Goal: Information Seeking & Learning: Check status

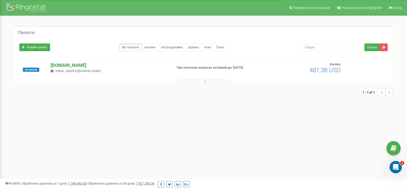
click at [70, 65] on p "[DOMAIN_NAME]" at bounding box center [110, 65] width 118 height 7
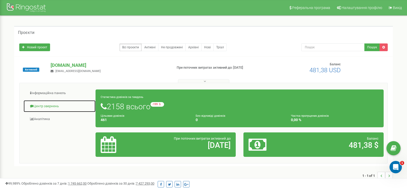
click at [52, 105] on link "Центр звернень" at bounding box center [59, 106] width 72 height 13
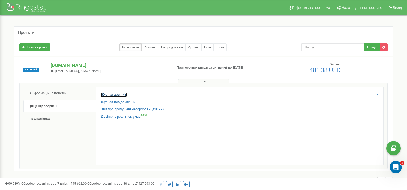
click at [109, 95] on link "Журнал дзвінків" at bounding box center [114, 94] width 26 height 5
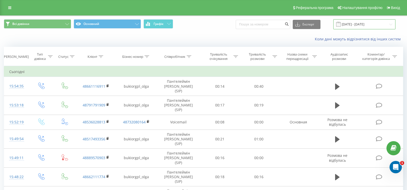
click at [389, 24] on input "[DATE] - [DATE]" at bounding box center [365, 24] width 62 height 10
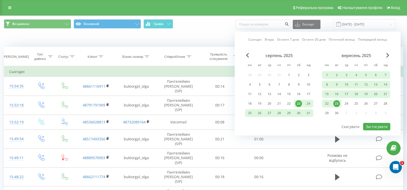
click at [336, 103] on div "23" at bounding box center [337, 103] width 7 height 7
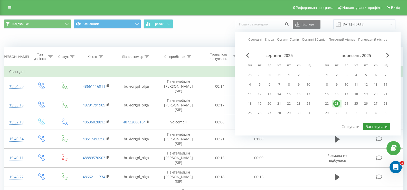
click at [374, 125] on button "Застосувати" at bounding box center [376, 126] width 27 height 7
type input "23.09.2025 - 23.09.2025"
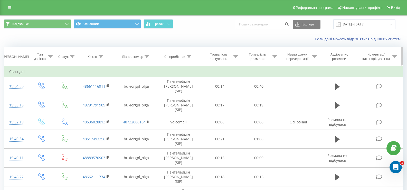
click at [191, 56] on icon at bounding box center [189, 56] width 5 height 3
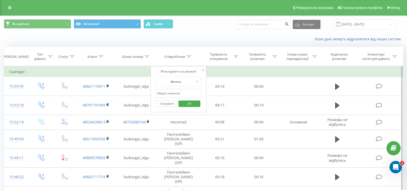
click at [175, 93] on input "text" at bounding box center [178, 93] width 45 height 9
type input "федик"
click button "OK" at bounding box center [190, 103] width 22 height 6
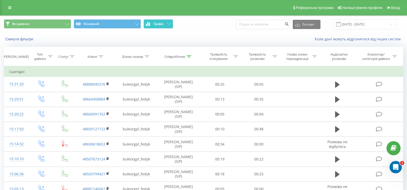
click at [166, 23] on button "Графік" at bounding box center [159, 23] width 30 height 9
